Goal: Transaction & Acquisition: Purchase product/service

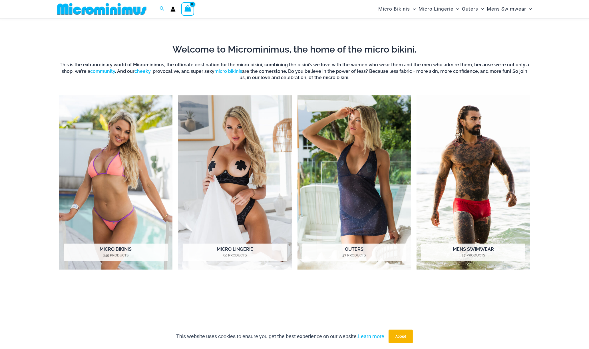
scroll to position [338, 0]
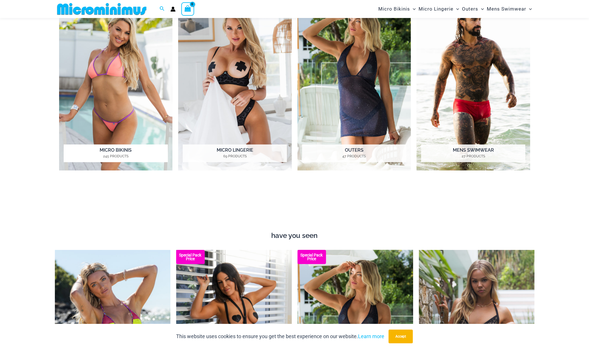
click at [130, 152] on h2 "Micro Bikinis 245 Products" at bounding box center [116, 154] width 104 height 18
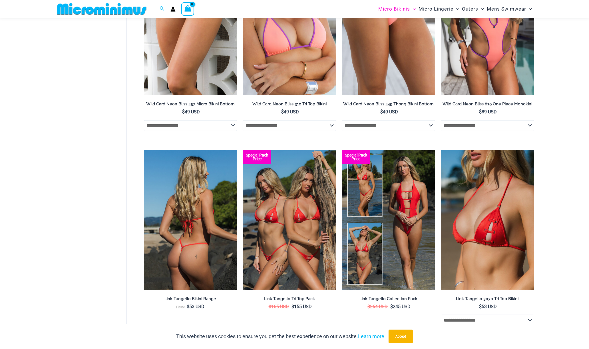
scroll to position [424, 0]
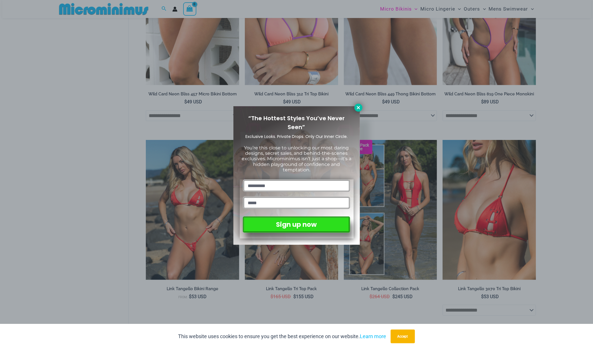
click at [357, 108] on icon at bounding box center [358, 107] width 5 height 5
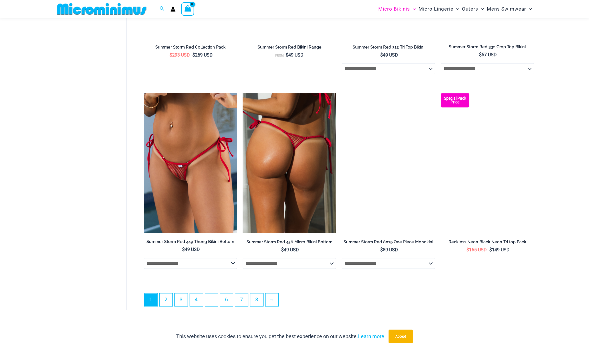
scroll to position [1452, 0]
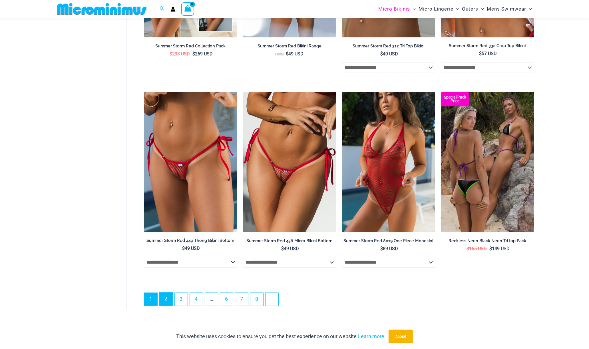
click at [164, 306] on link "2" at bounding box center [166, 298] width 13 height 13
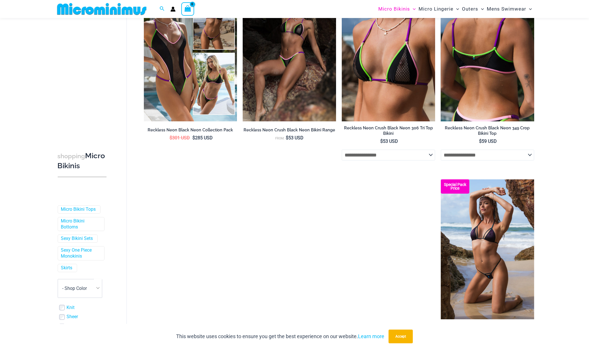
scroll to position [81, 0]
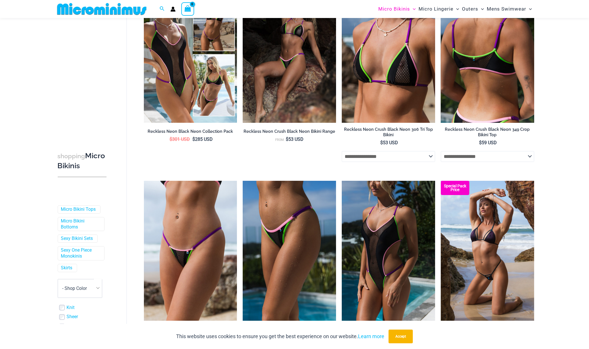
click at [524, 83] on img at bounding box center [487, 53] width 93 height 140
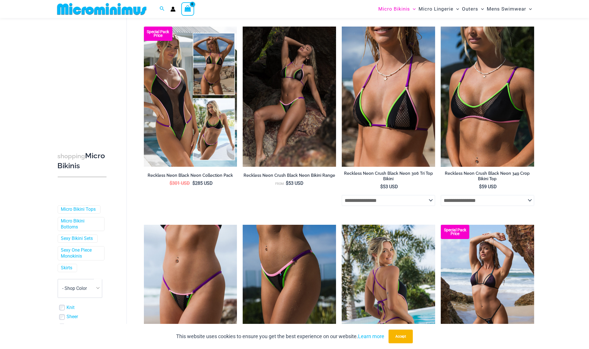
scroll to position [23, 0]
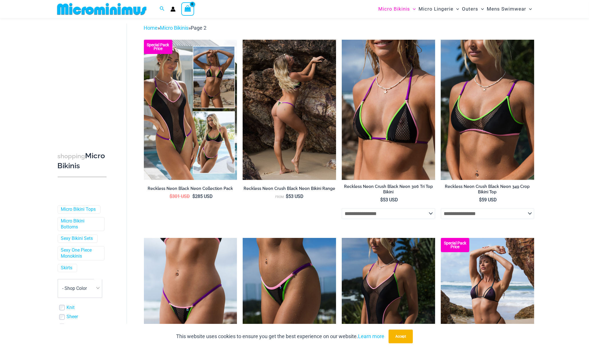
click at [272, 155] on img at bounding box center [289, 110] width 93 height 140
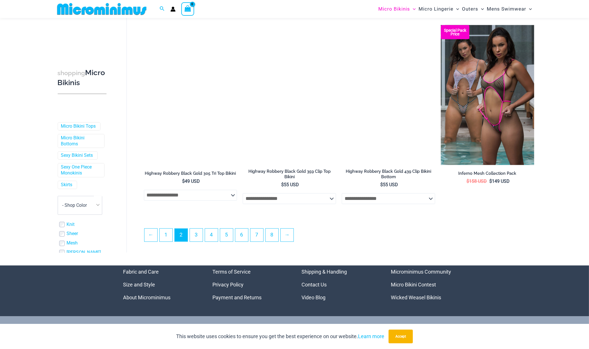
scroll to position [1423, 0]
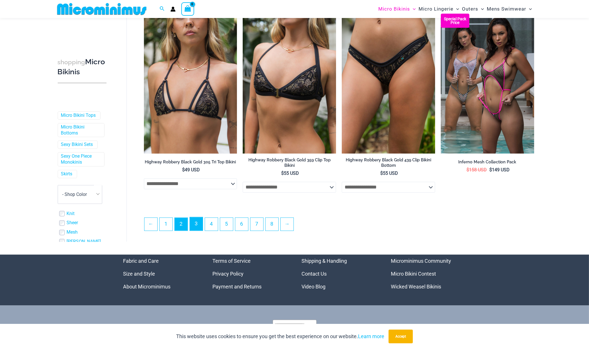
click at [200, 226] on link "3" at bounding box center [196, 223] width 13 height 13
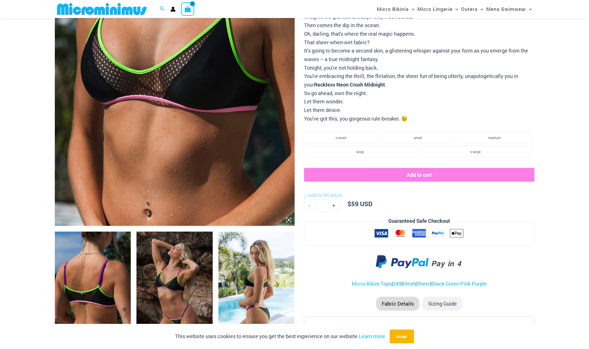
scroll to position [195, 0]
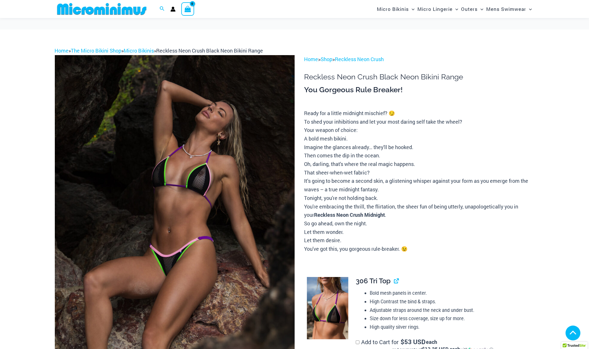
scroll to position [198, 0]
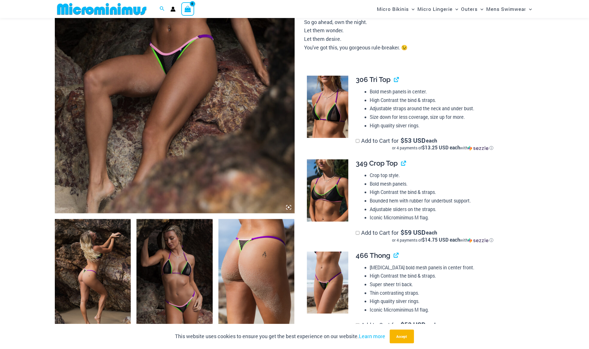
click at [360, 141] on label "Add to Cart for $ 53 USD each or 4 payments of $13.25 USD each with ⓘ" at bounding box center [443, 144] width 174 height 14
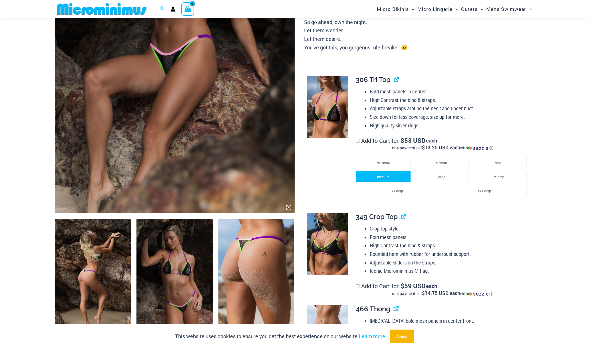
click at [379, 177] on span "medium" at bounding box center [383, 177] width 12 height 5
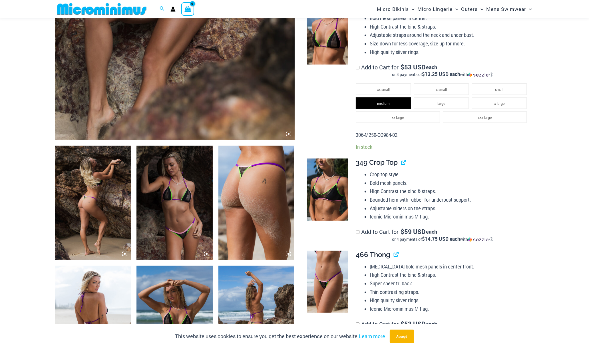
scroll to position [227, 0]
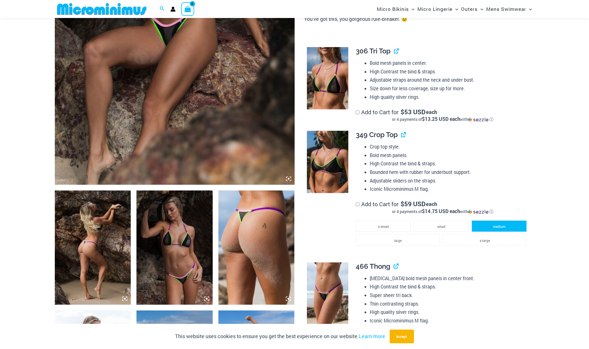
click at [501, 228] on span "medium" at bounding box center [499, 226] width 12 height 5
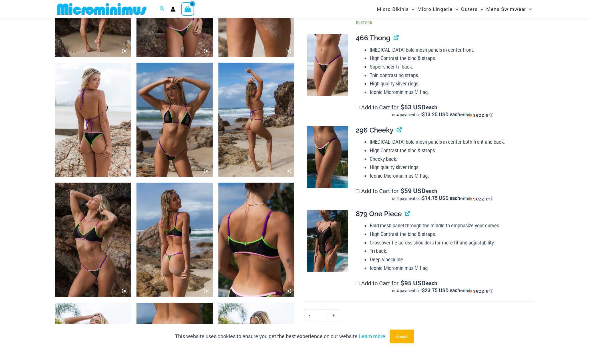
scroll to position [484, 0]
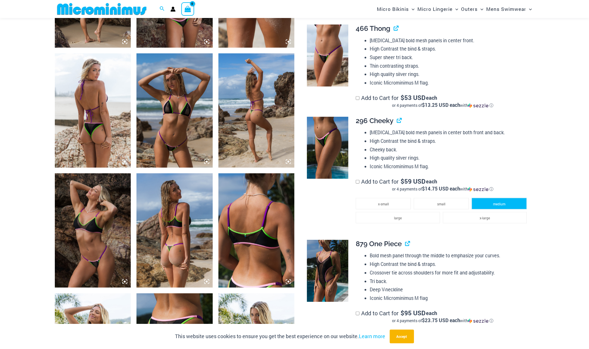
click at [499, 203] on span "medium" at bounding box center [499, 204] width 12 height 5
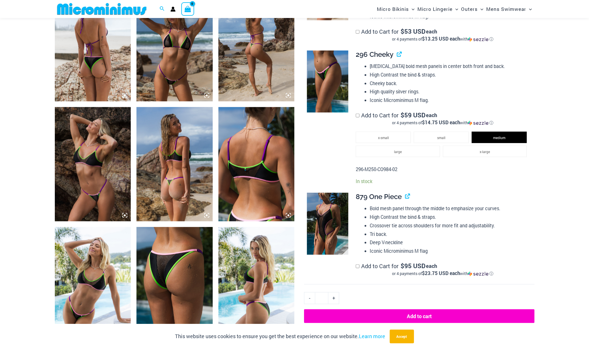
scroll to position [598, 0]
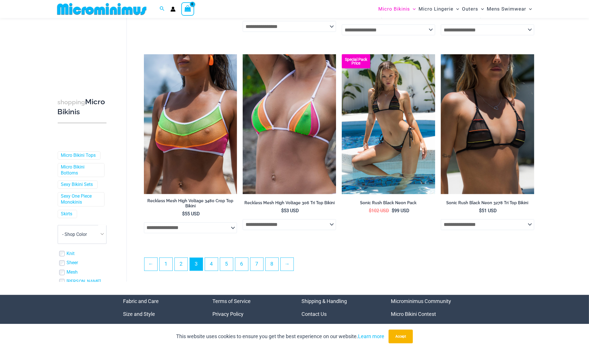
scroll to position [1395, 0]
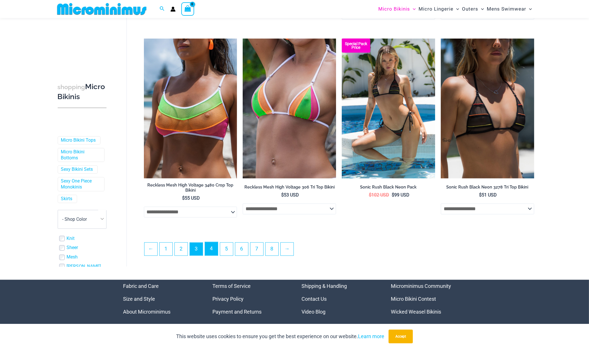
click at [206, 248] on link "4" at bounding box center [211, 248] width 13 height 13
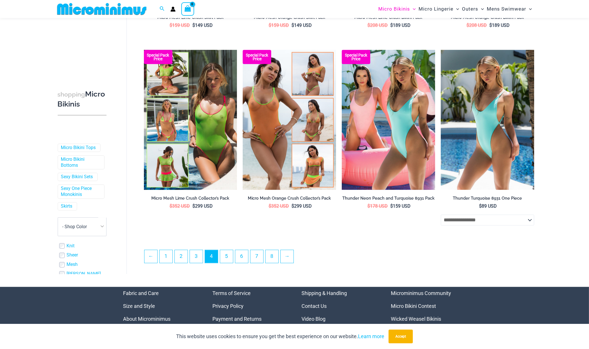
scroll to position [1366, 0]
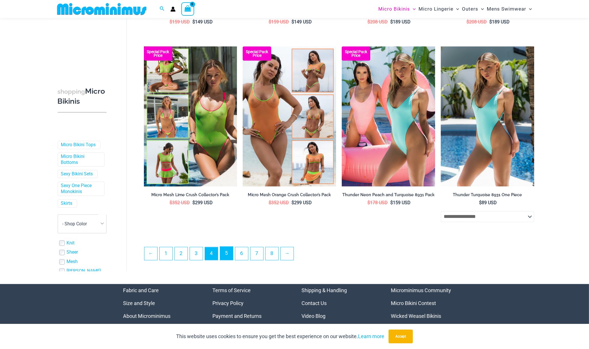
click at [224, 256] on link "5" at bounding box center [226, 253] width 13 height 13
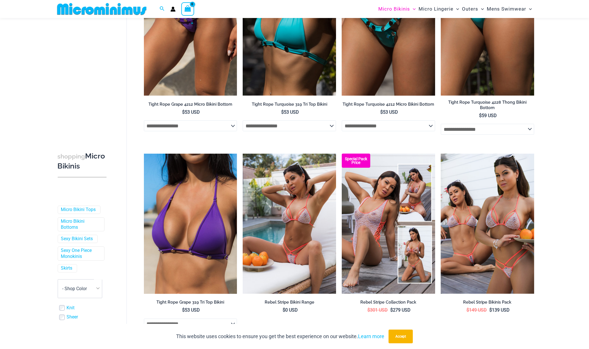
scroll to position [1274, 0]
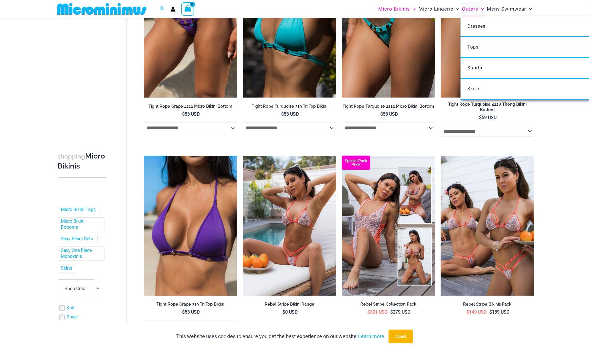
click at [469, 10] on span "Outers" at bounding box center [470, 9] width 16 height 15
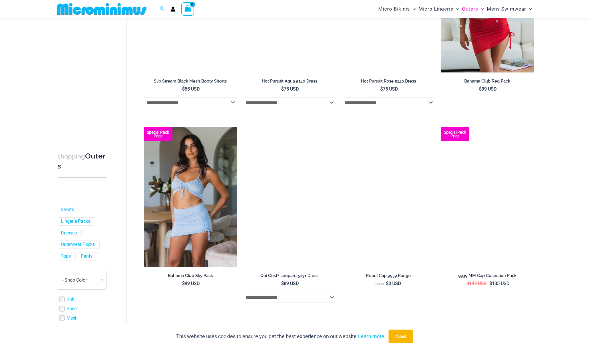
scroll to position [1423, 0]
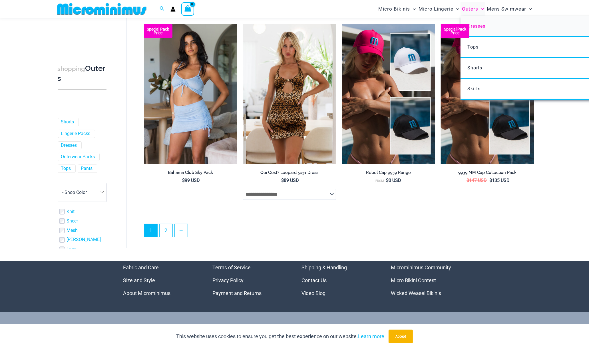
click at [481, 25] on span "Dresses" at bounding box center [477, 25] width 18 height 5
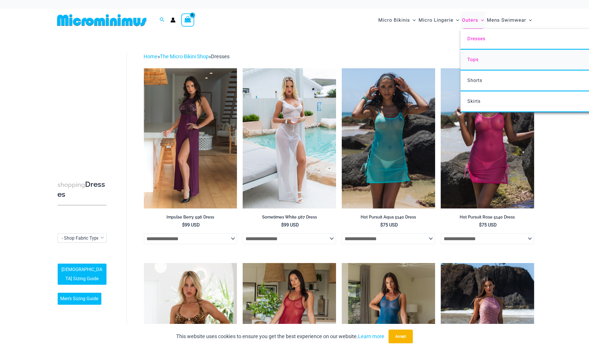
click at [478, 57] on span "Tops" at bounding box center [473, 59] width 11 height 5
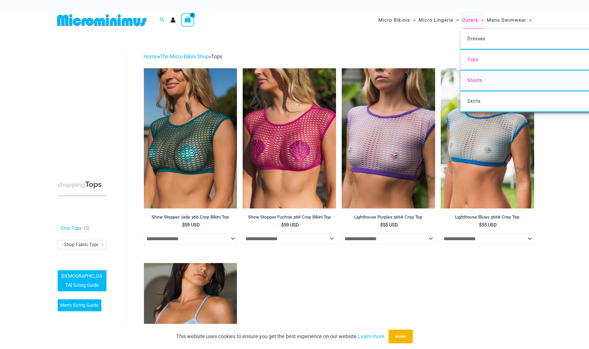
click at [479, 78] on span "Shorts" at bounding box center [475, 80] width 15 height 5
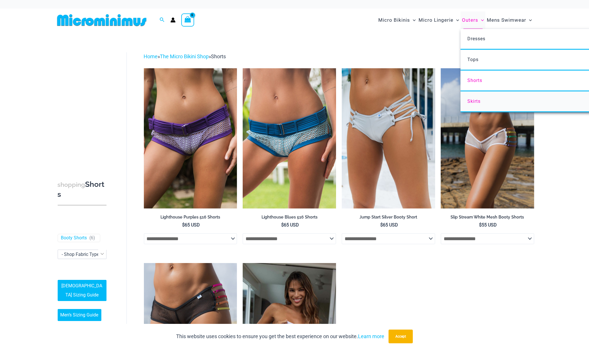
click at [482, 100] on link "Skirts" at bounding box center [546, 101] width 170 height 21
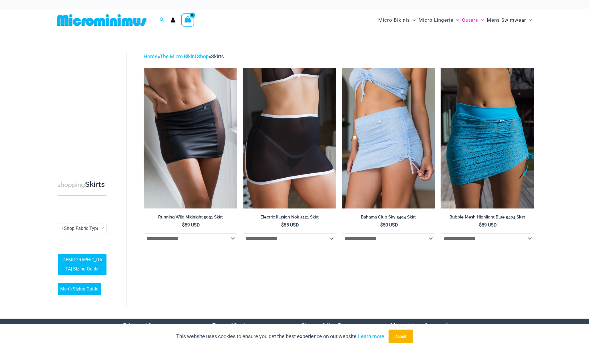
click at [91, 23] on img at bounding box center [102, 20] width 94 height 13
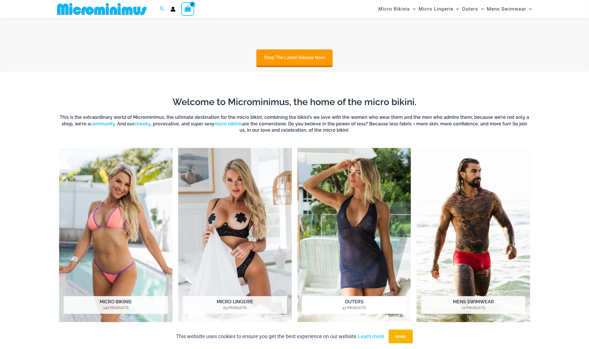
scroll to position [252, 0]
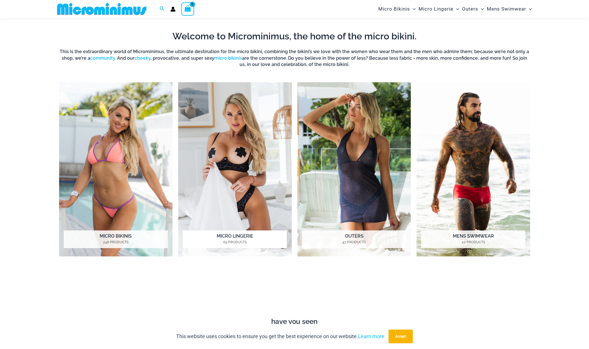
click at [226, 220] on img "Visit product category Micro Lingerie" at bounding box center [235, 169] width 114 height 175
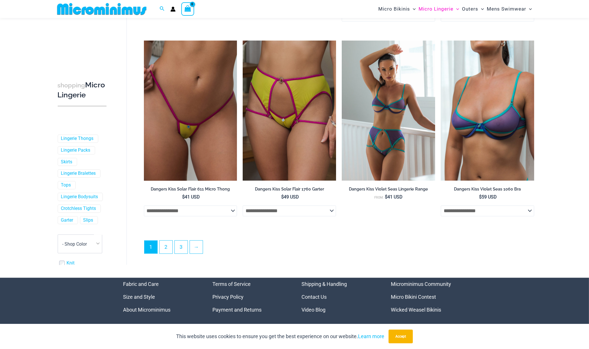
scroll to position [1452, 0]
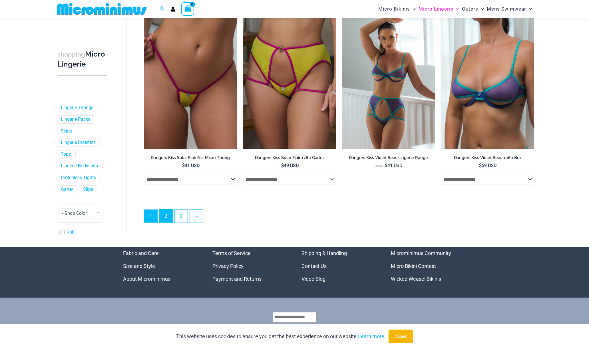
click at [164, 214] on link "2" at bounding box center [166, 215] width 13 height 13
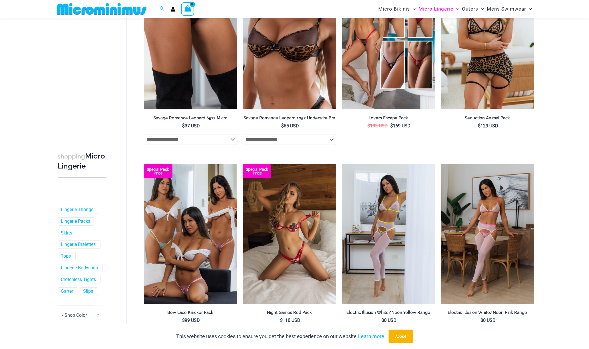
scroll to position [1420, 0]
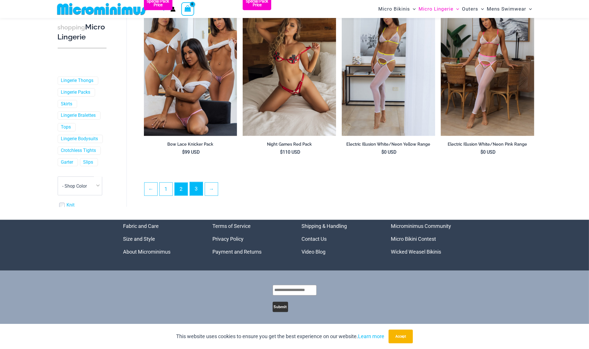
drag, startPoint x: 198, startPoint y: 187, endPoint x: 236, endPoint y: 165, distance: 44.3
click at [198, 187] on link "3" at bounding box center [196, 188] width 13 height 13
